Goal: Download file/media

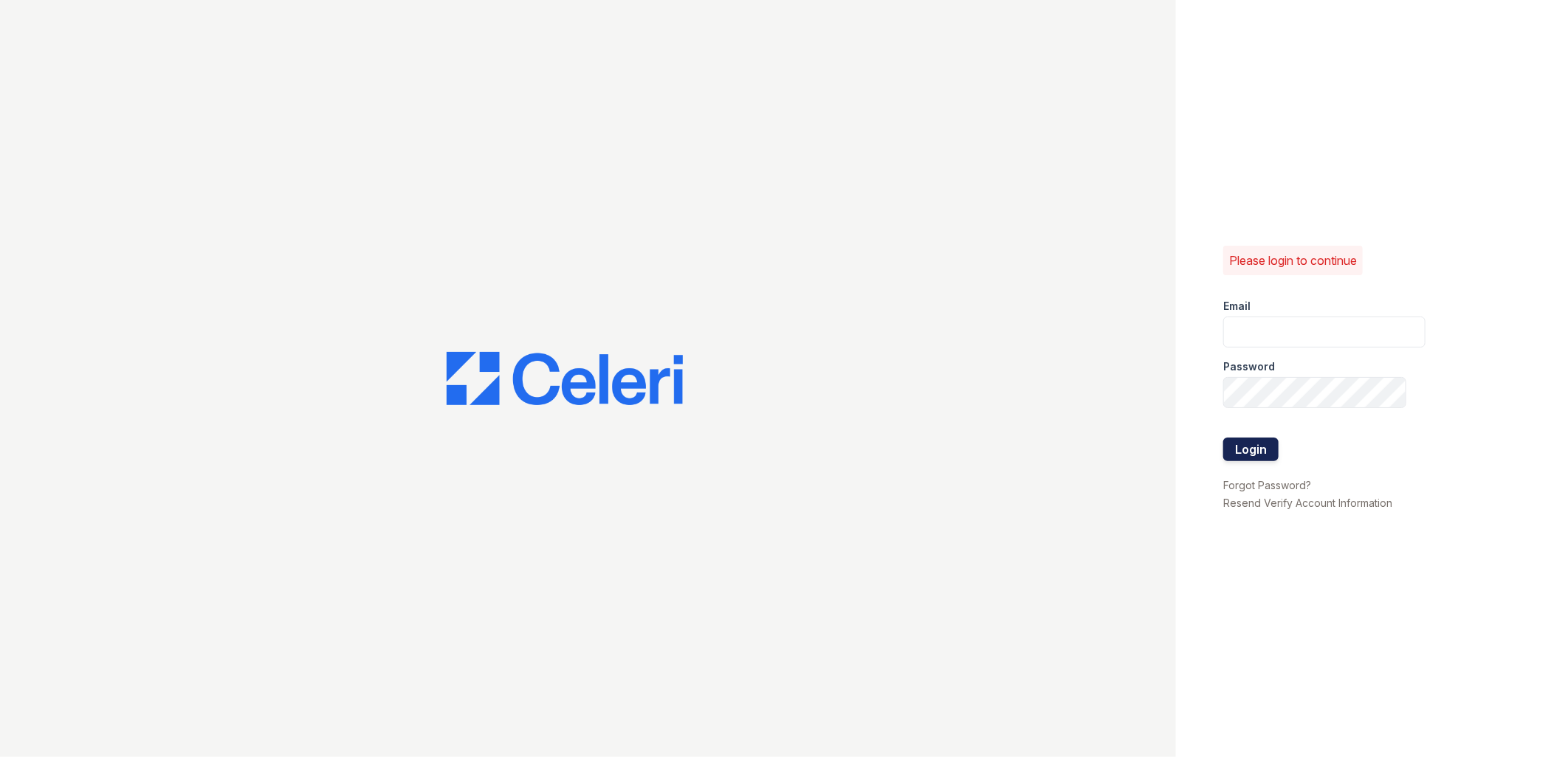
type input "[EMAIL_ADDRESS][DOMAIN_NAME]"
click at [1257, 453] on button "Login" at bounding box center [1250, 449] width 55 height 23
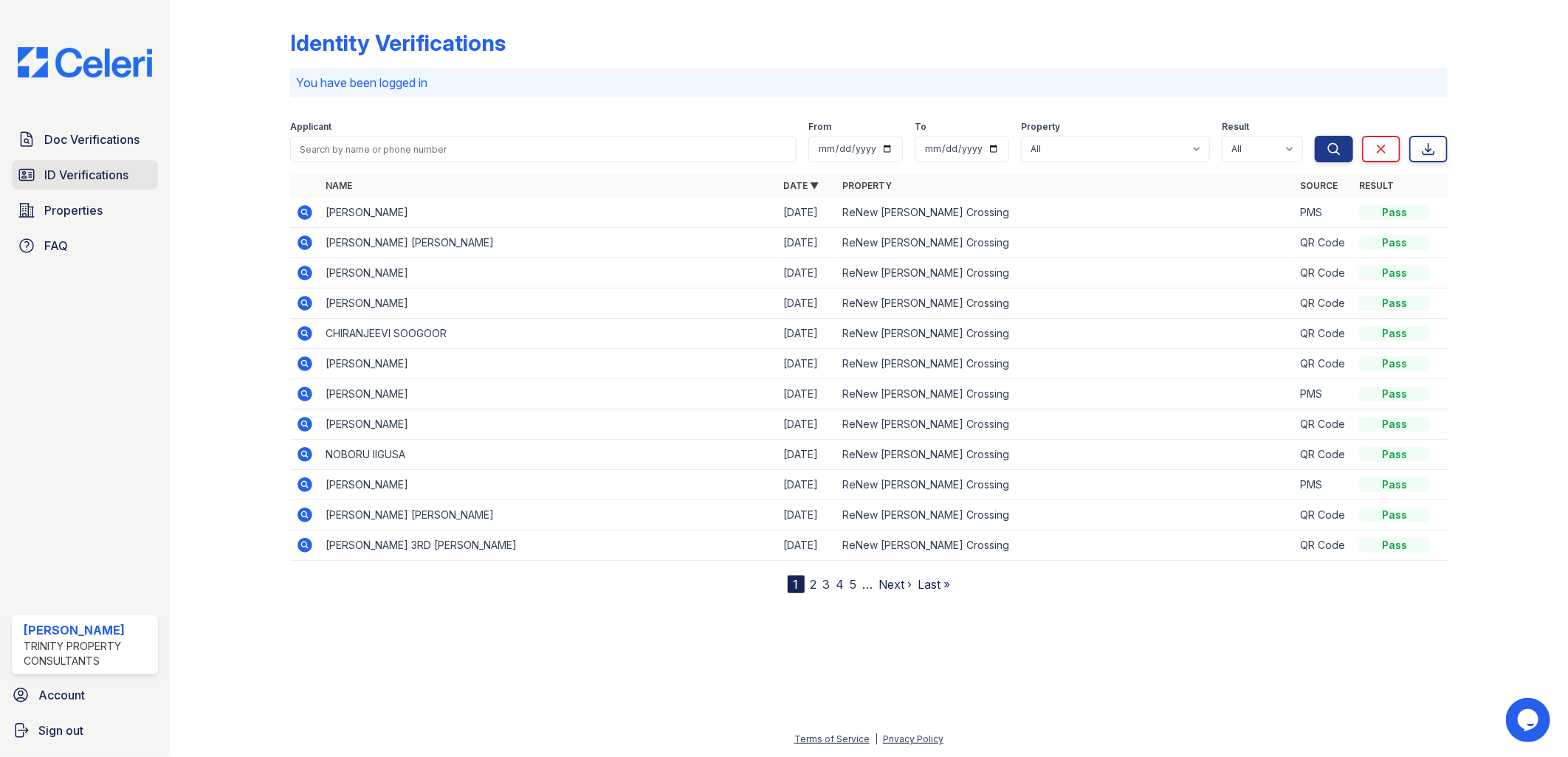
click at [108, 161] on link "ID Verifications" at bounding box center [85, 175] width 146 height 30
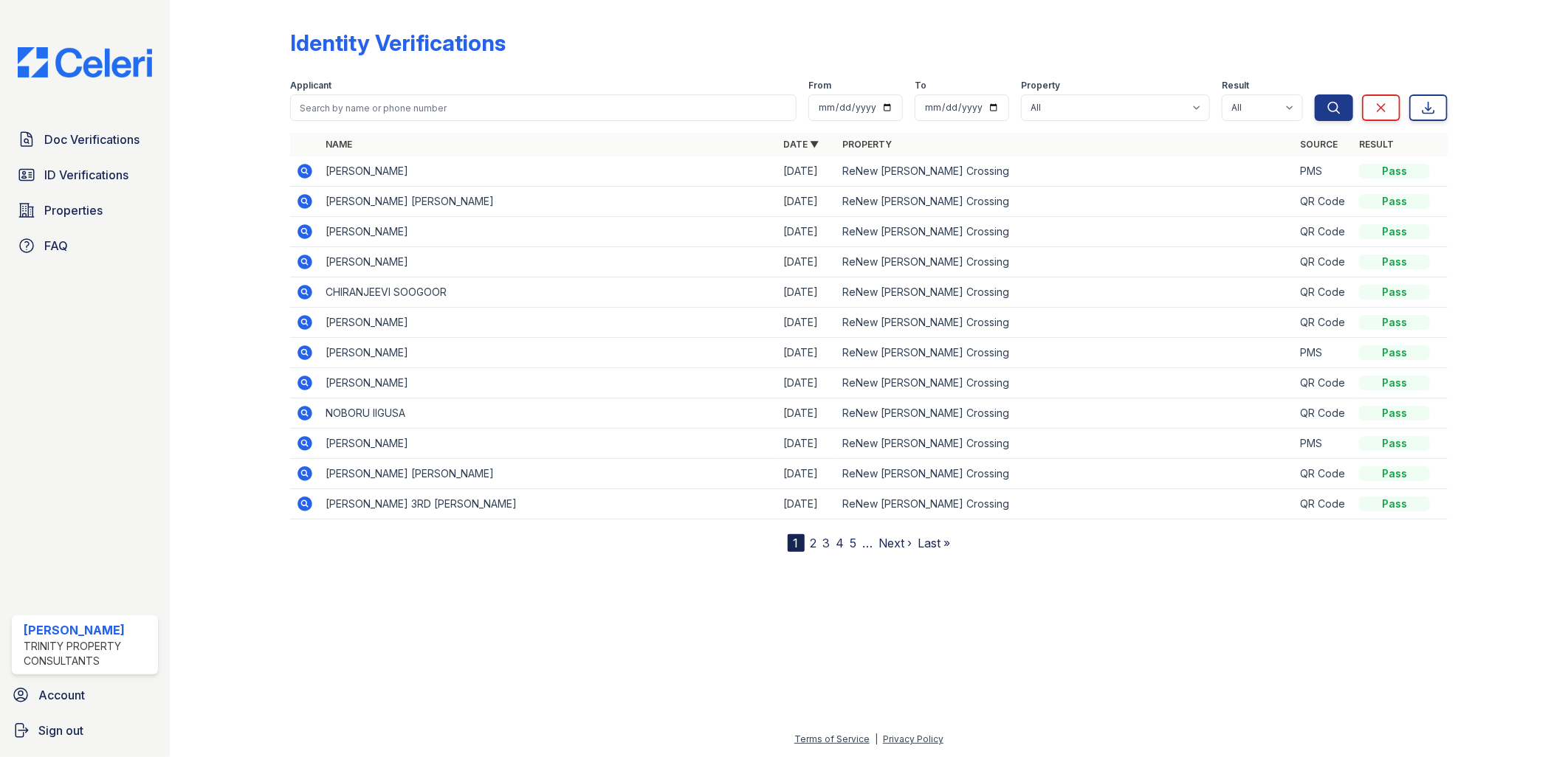
click at [359, 168] on td "[PERSON_NAME]" at bounding box center [548, 172] width 457 height 30
click at [306, 168] on icon at bounding box center [304, 170] width 17 height 17
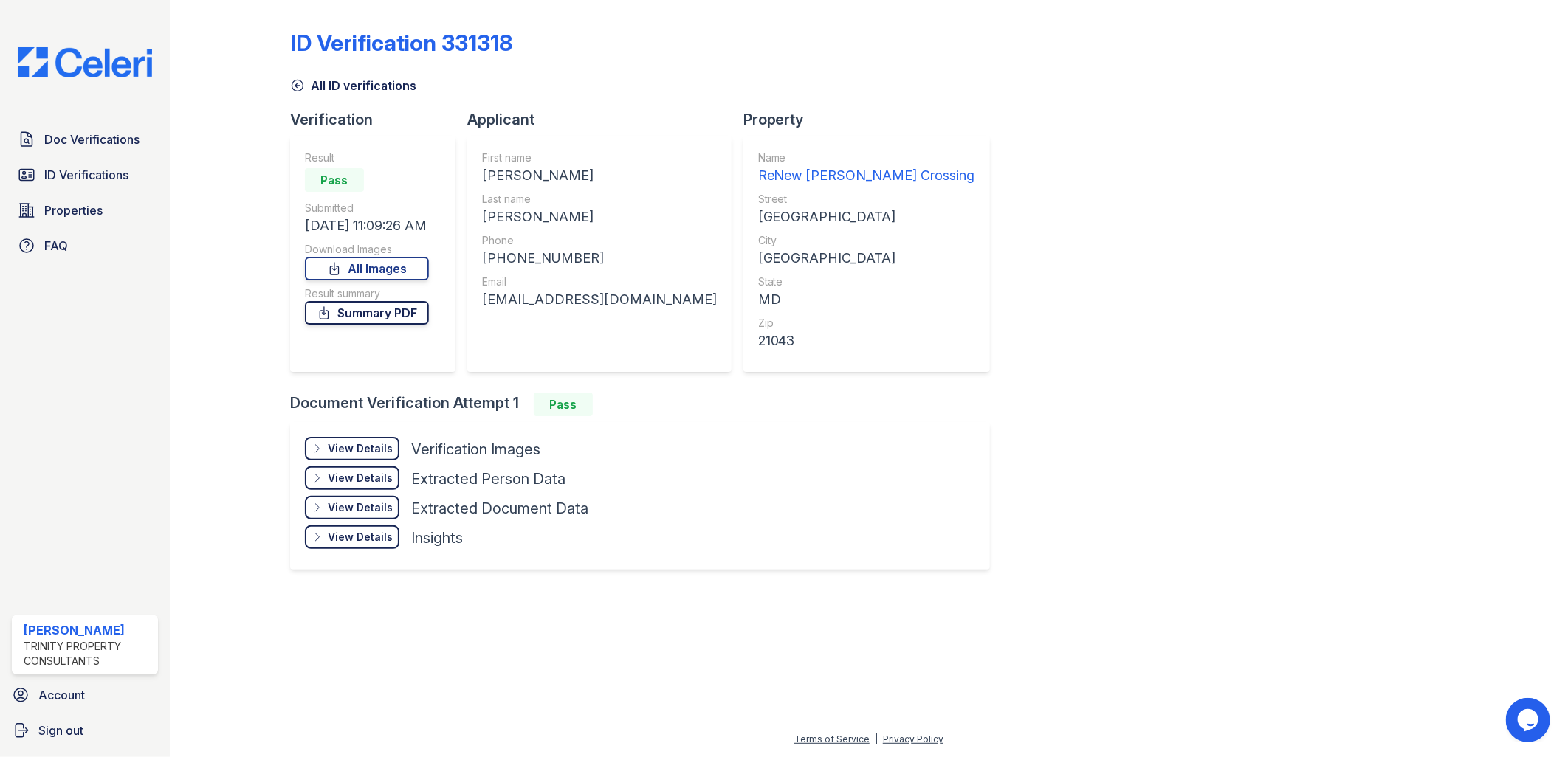
click at [373, 313] on link "Summary PDF" at bounding box center [367, 313] width 124 height 23
